Goal: Find specific page/section: Find specific page/section

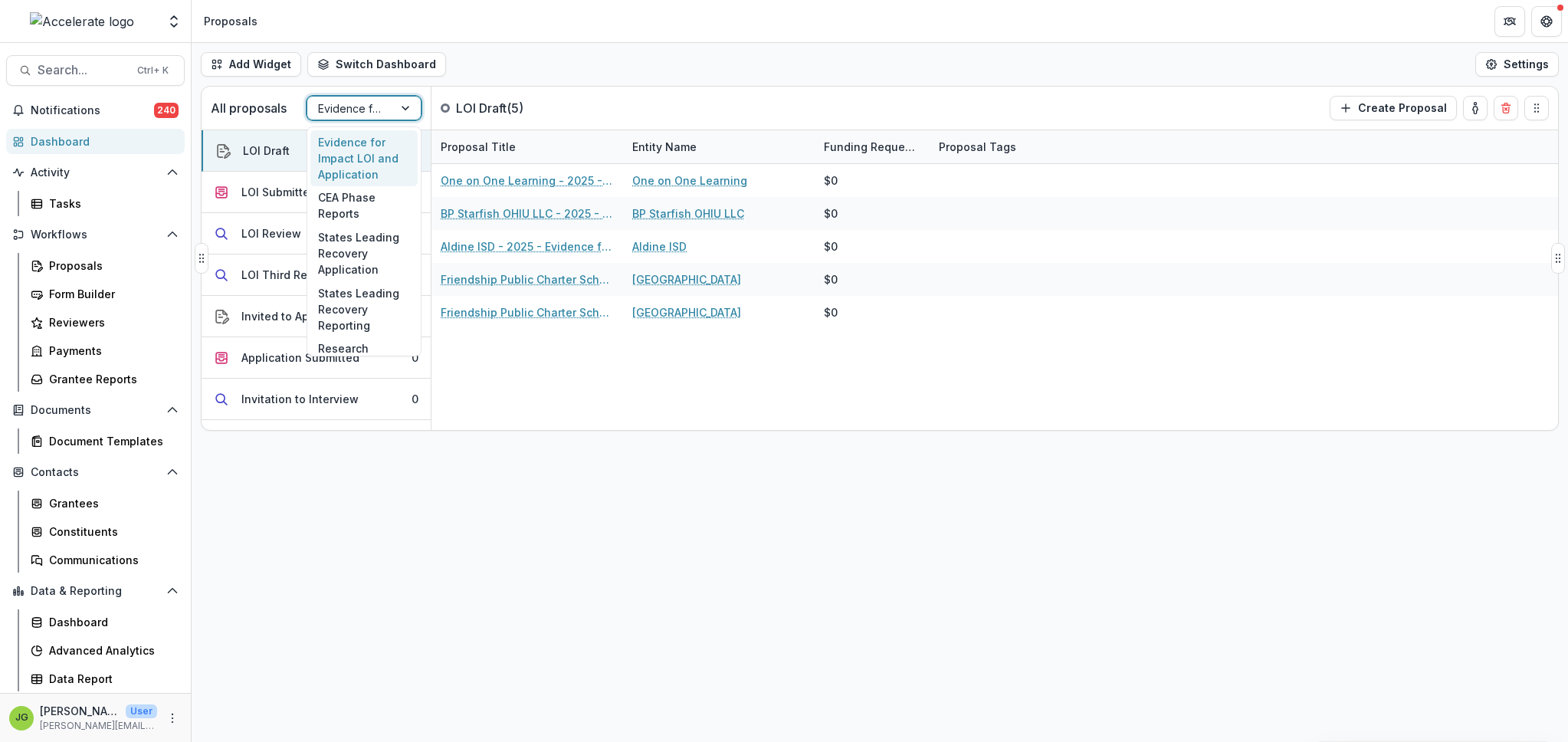
click at [366, 110] on div at bounding box center [350, 108] width 64 height 19
click at [363, 167] on div "Evidence for Impact LOI and Application" at bounding box center [364, 158] width 108 height 56
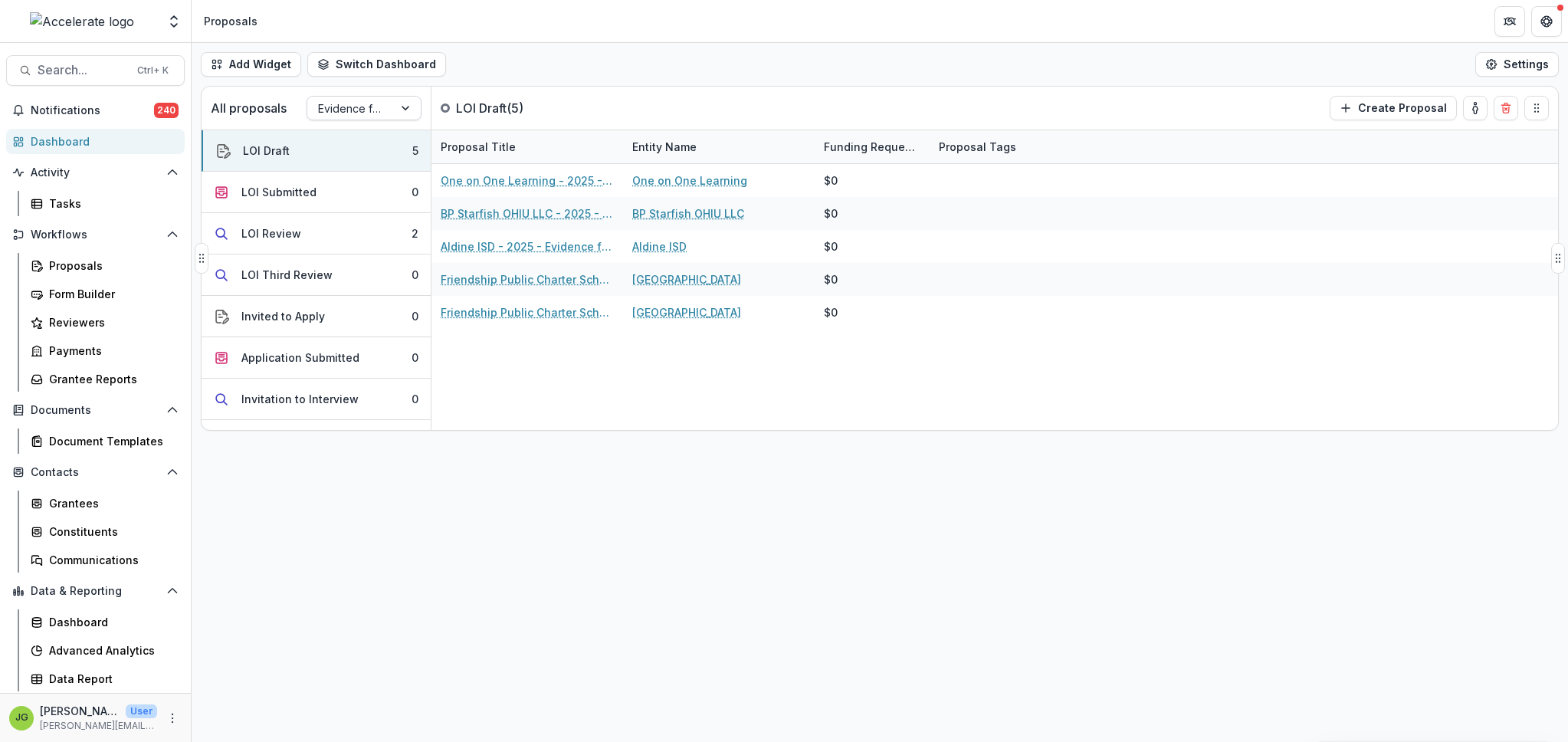
click at [352, 108] on div at bounding box center [350, 108] width 64 height 19
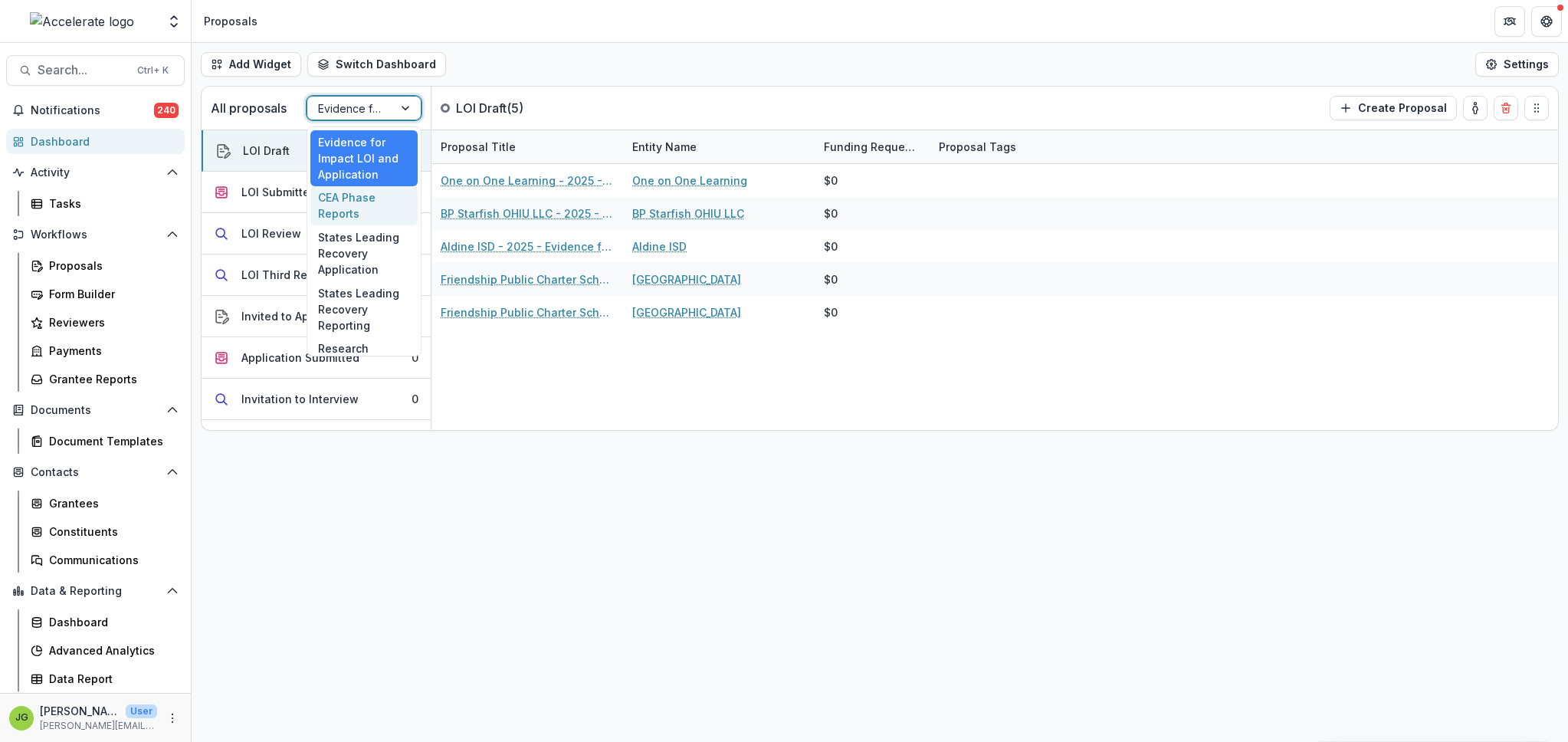
click at [368, 200] on div "CEA Phase Reports" at bounding box center [364, 205] width 108 height 40
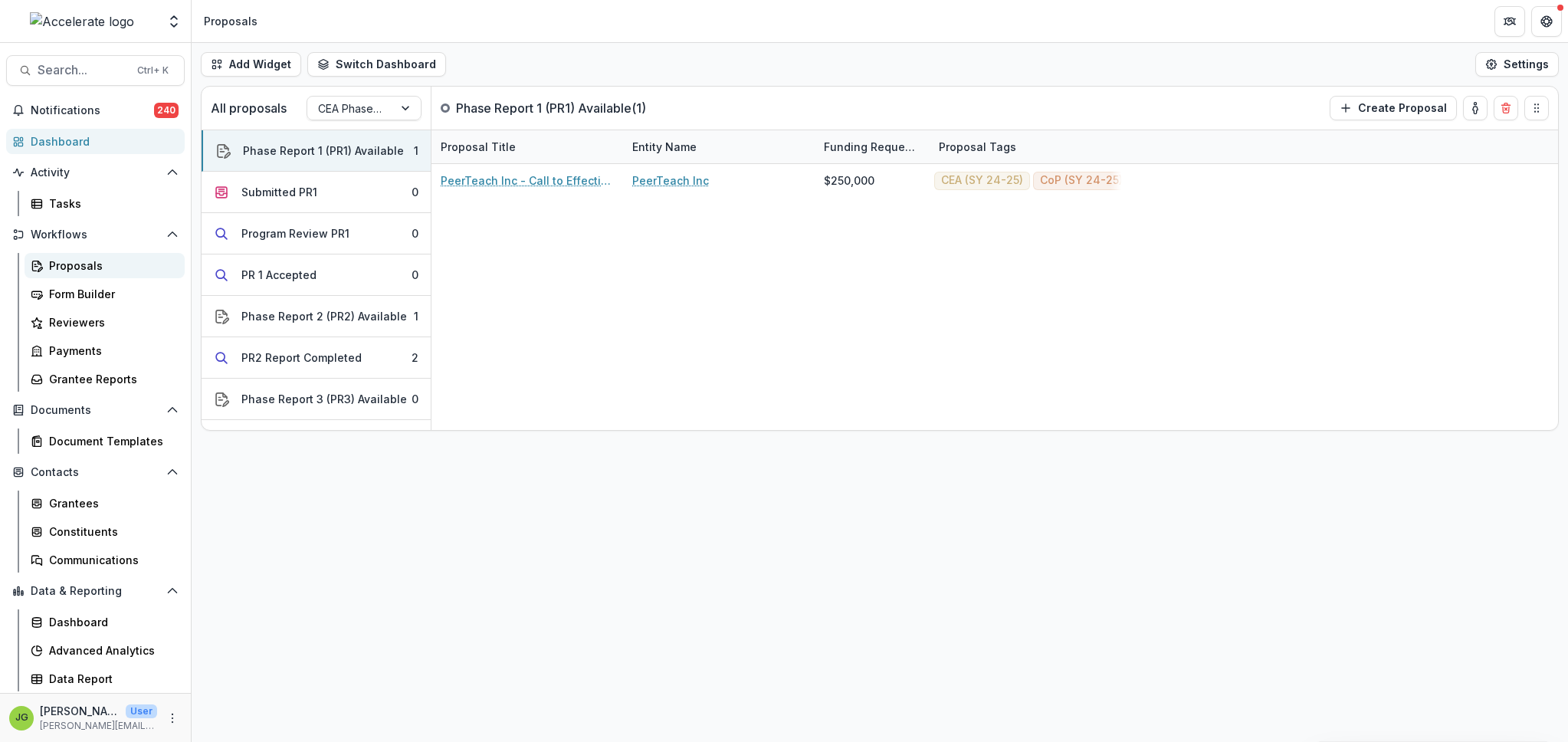
click at [96, 263] on div "Proposals" at bounding box center [110, 265] width 123 height 16
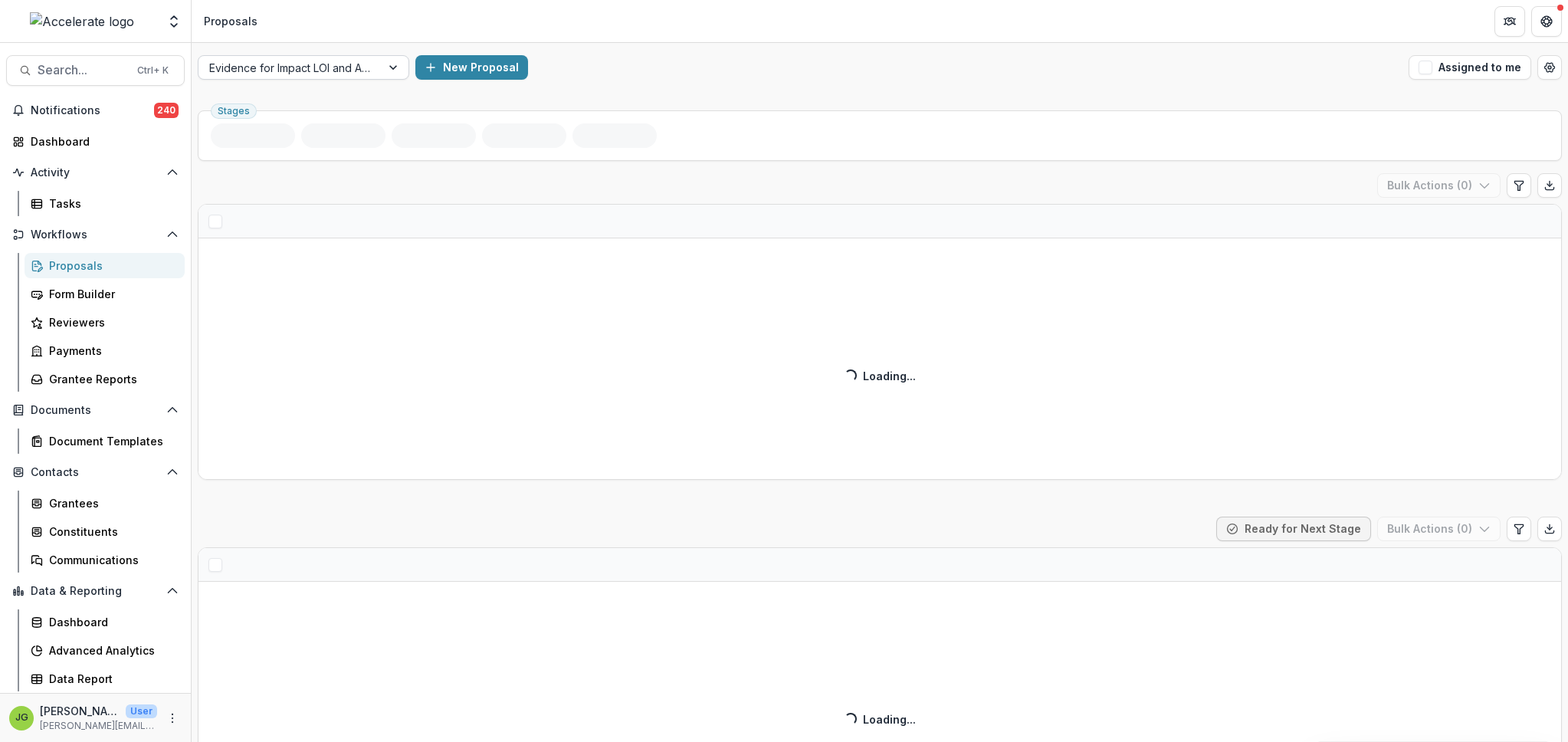
click at [318, 67] on div at bounding box center [289, 67] width 161 height 19
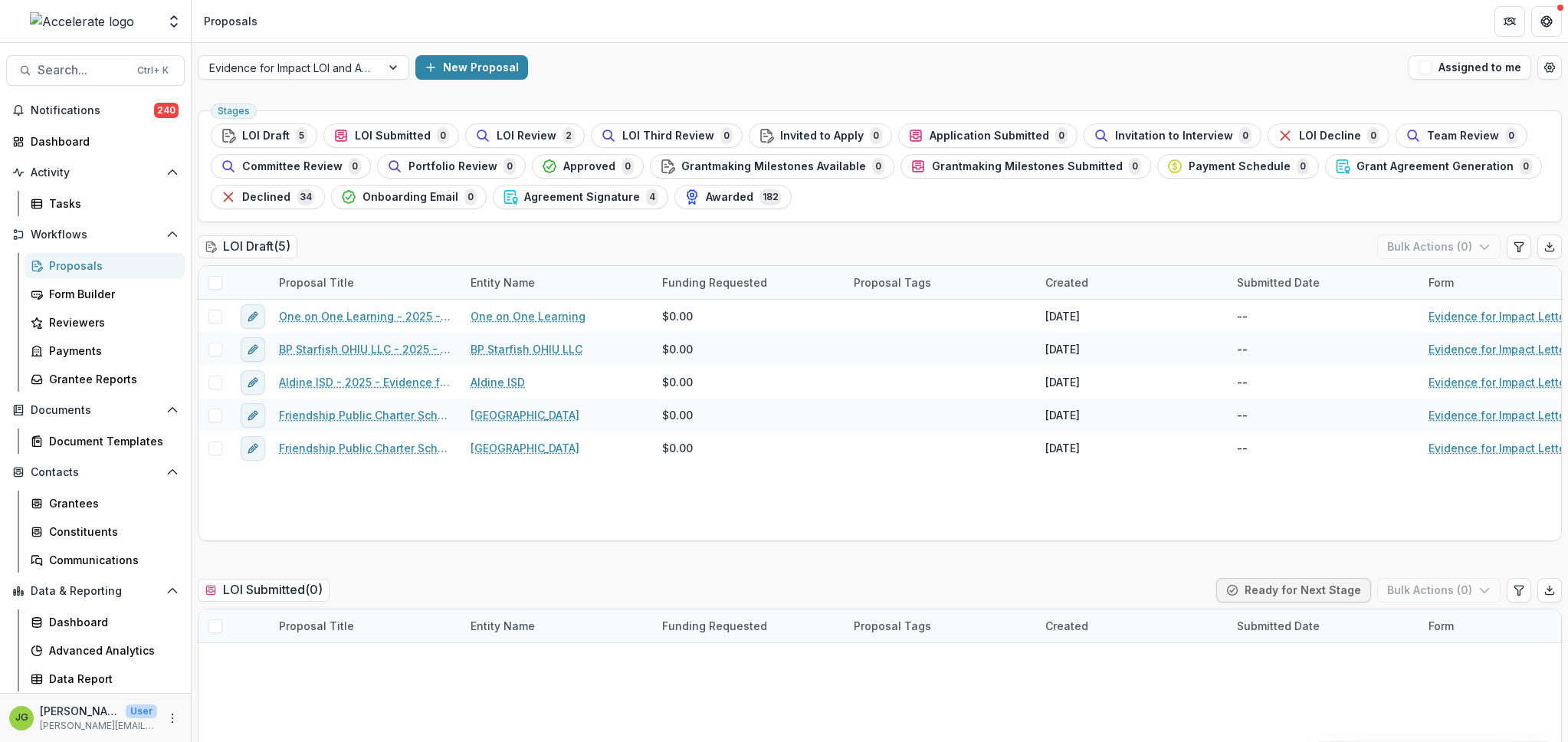
click at [668, 50] on div "Evidence for Impact LOI and Application New Proposal Assigned to me" at bounding box center [879, 67] width 1376 height 49
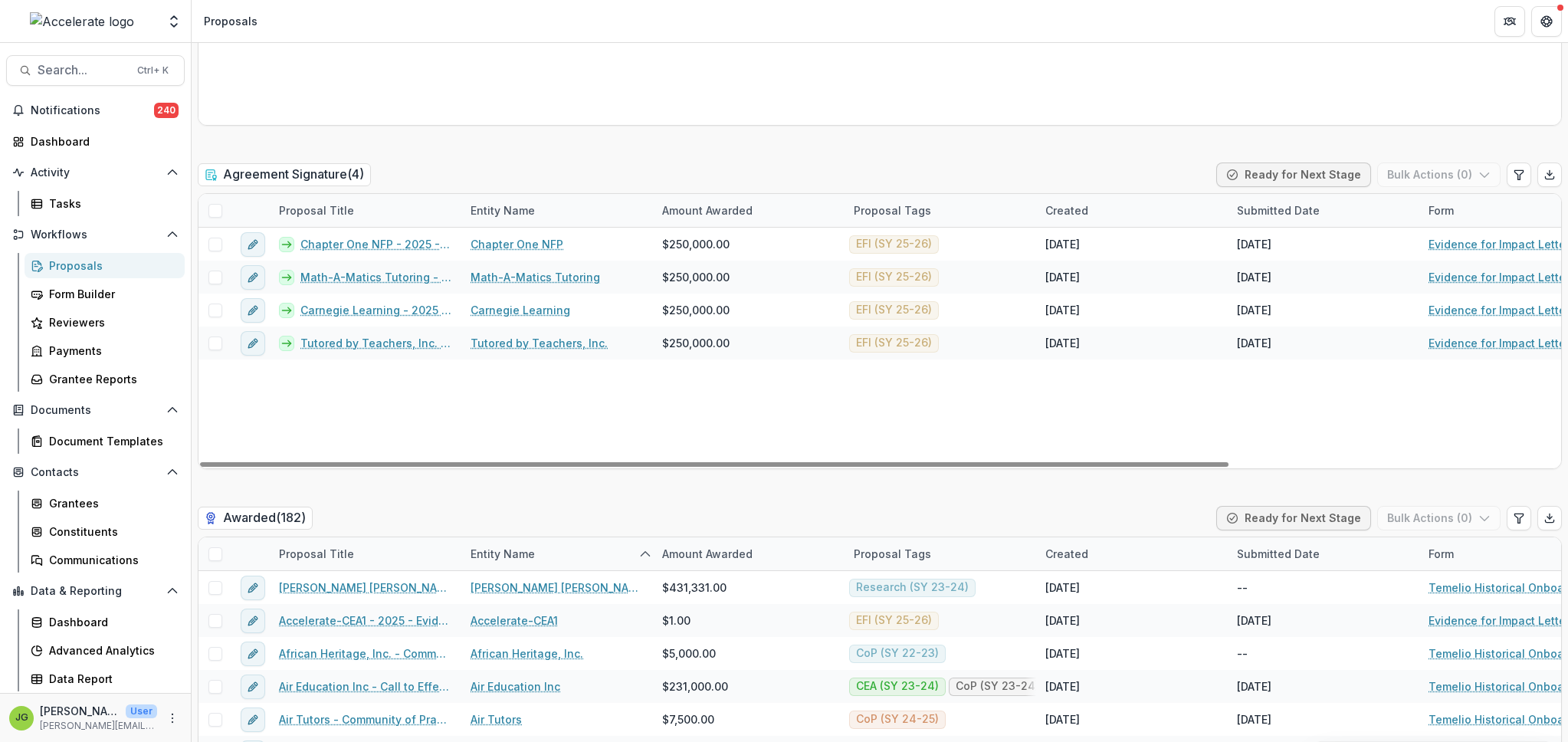
scroll to position [6328, 0]
